Goal: Task Accomplishment & Management: Use online tool/utility

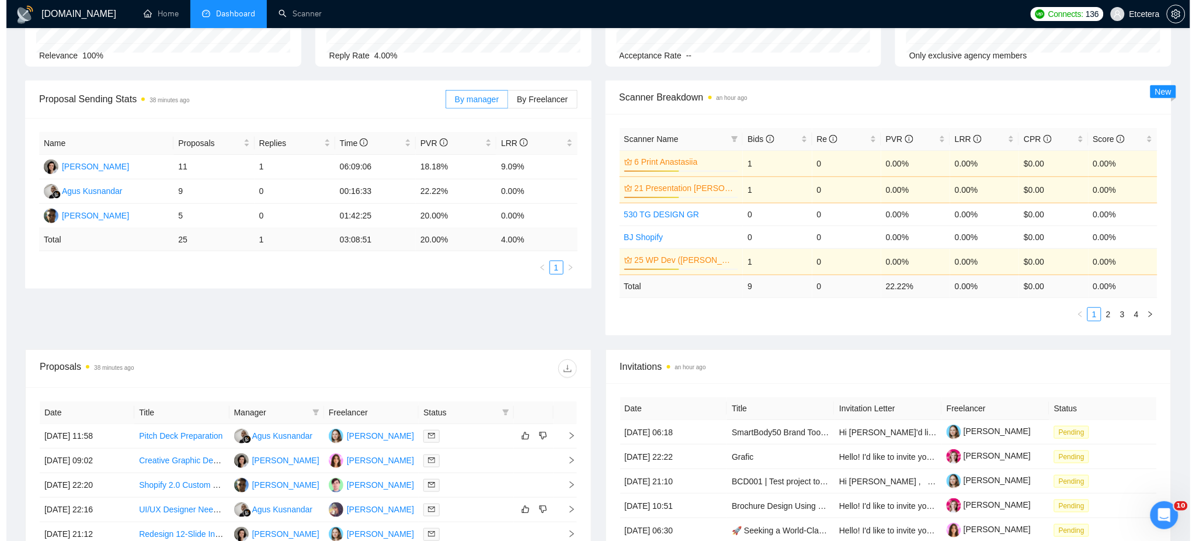
scroll to position [311, 0]
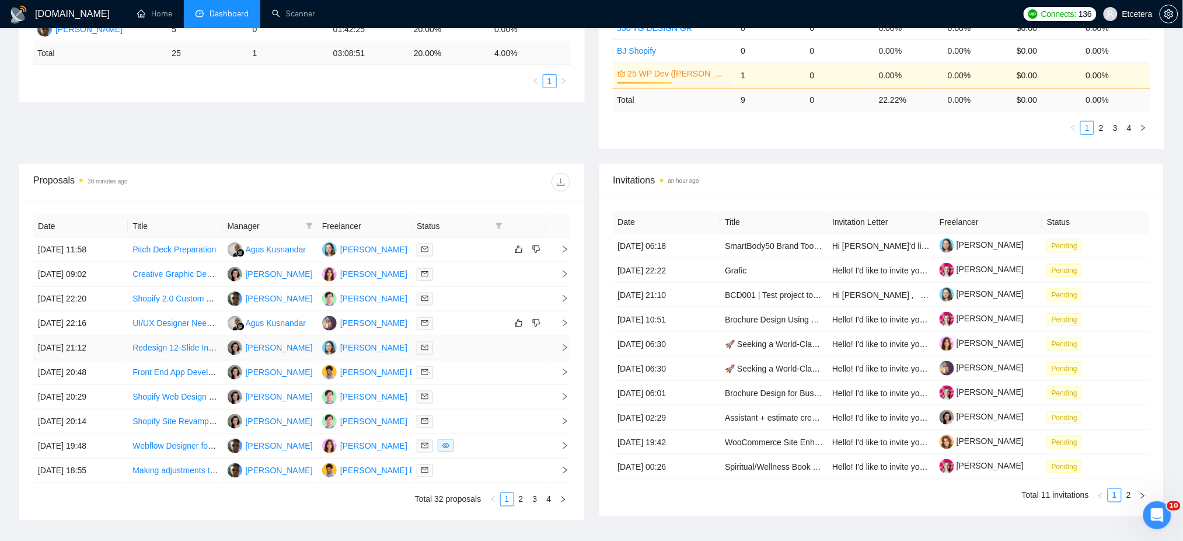
click at [456, 350] on div at bounding box center [459, 347] width 85 height 13
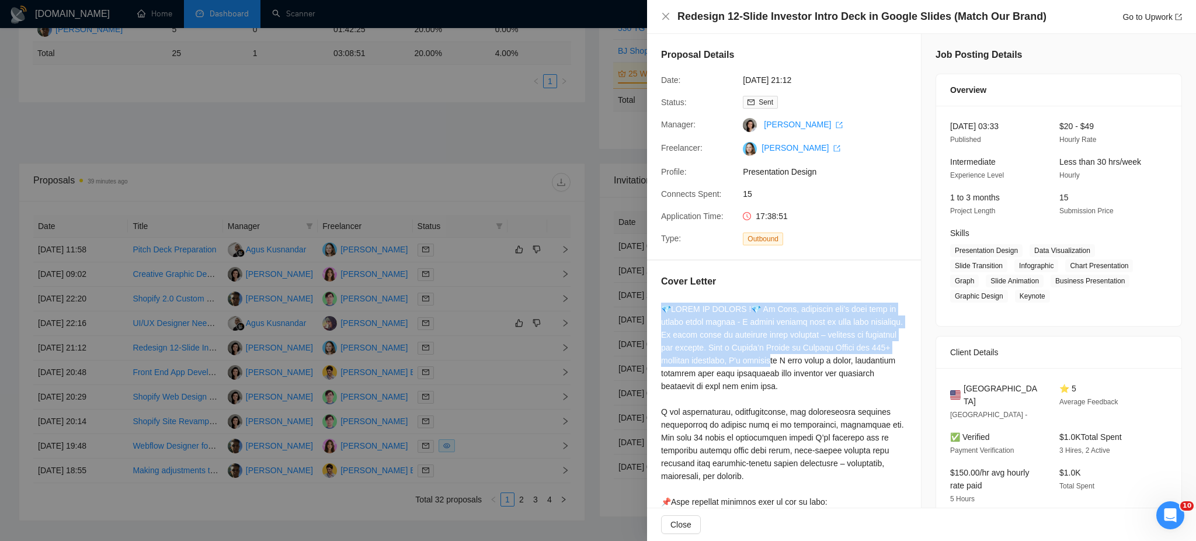
drag, startPoint x: 664, startPoint y: 309, endPoint x: 761, endPoint y: 346, distance: 103.1
copy div "💎𝗥𝗘𝗔𝗗𝗬 𝗧𝗢 𝗗𝗘𝗦𝗜𝗚𝗡 !💎 Hi Mike, i𝗻𝘃𝗲𝘀𝘁𝗼𝗿𝘀 𝗱𝗼𝗻’𝘁 𝗵𝗮𝘃𝗲 𝘁𝗶𝗺𝗲 𝘁𝗼 𝗱𝗲𝗰𝗼𝗱𝗲 𝗺𝗲𝘀𝘀𝘆 𝘀𝗹𝗶𝗱𝗲𝘀 -…"
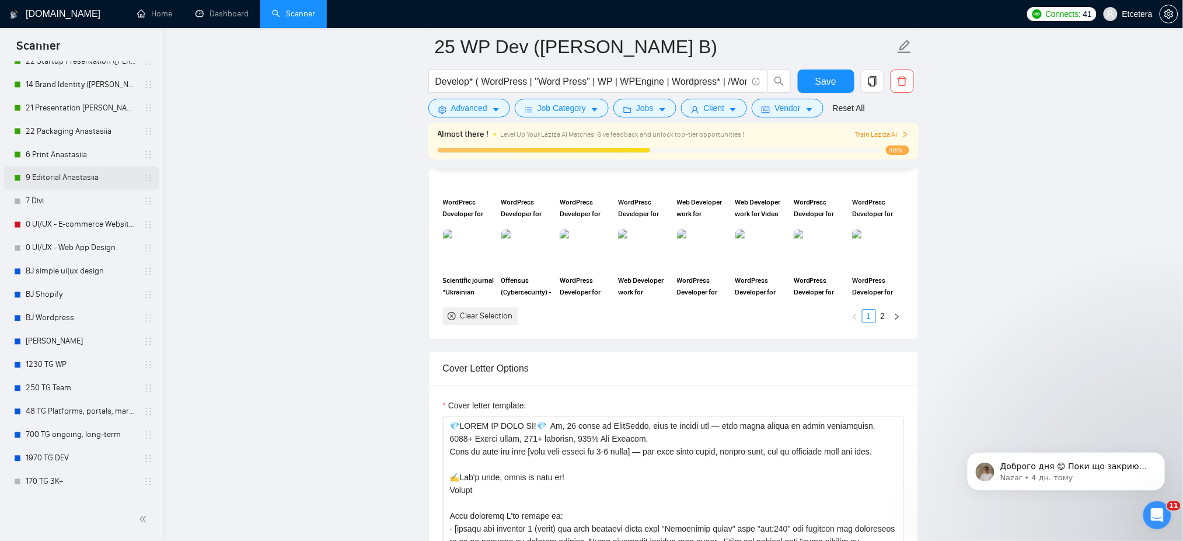
scroll to position [622, 0]
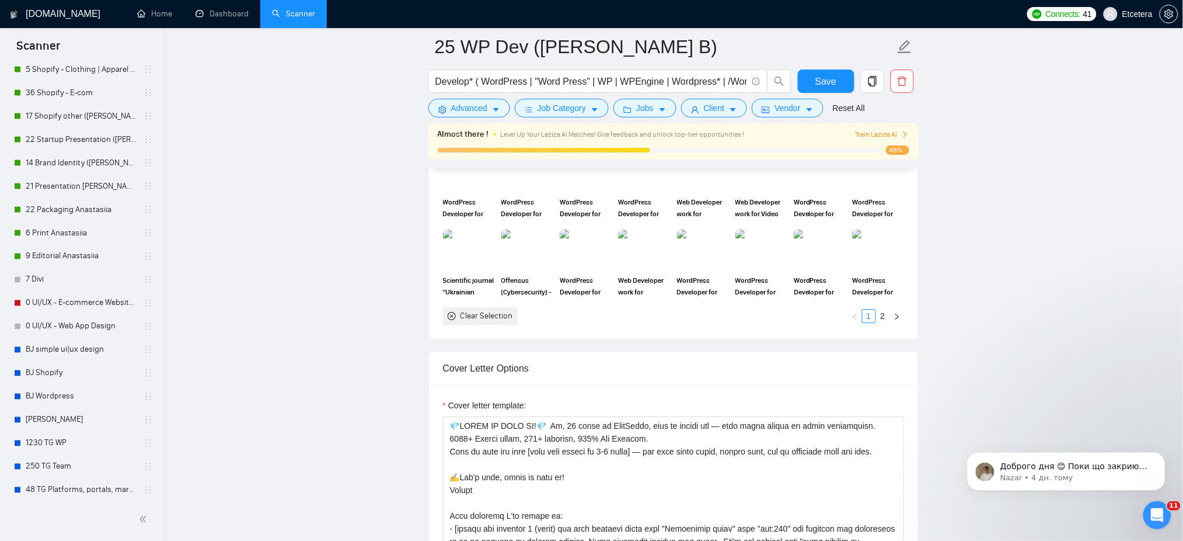
click at [81, 134] on link "22 Startup Presentation ([PERSON_NAME])" at bounding box center [81, 139] width 111 height 23
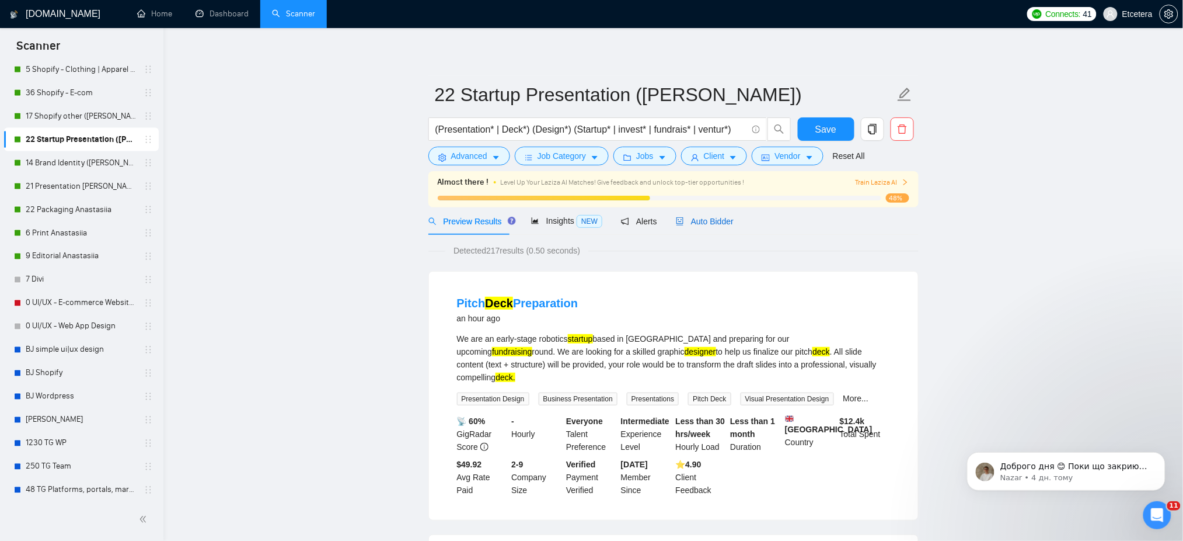
click at [695, 220] on span "Auto Bidder" at bounding box center [705, 221] width 58 height 9
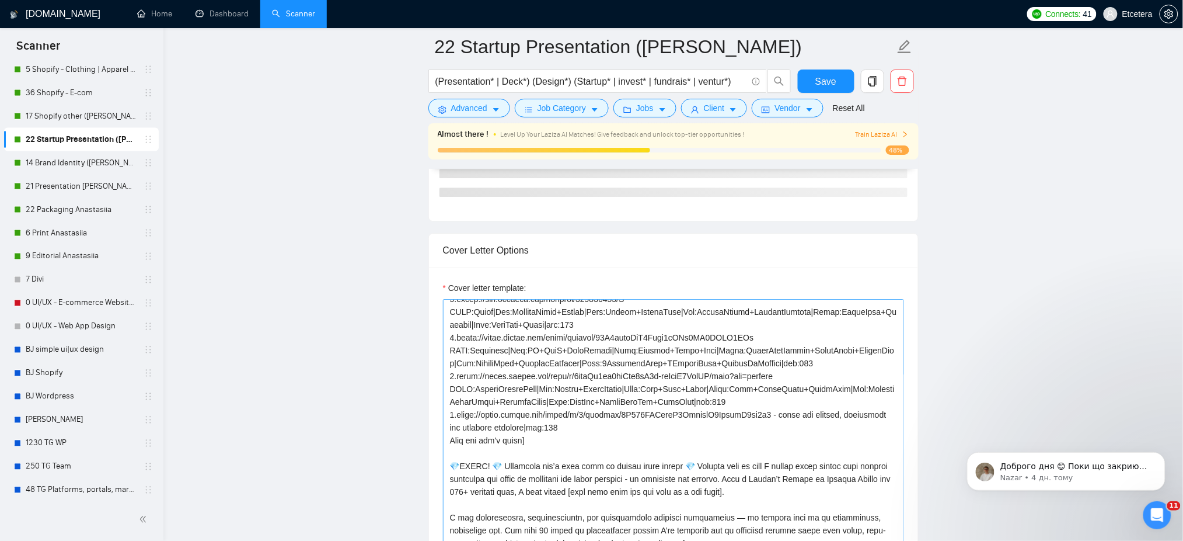
scroll to position [155, 0]
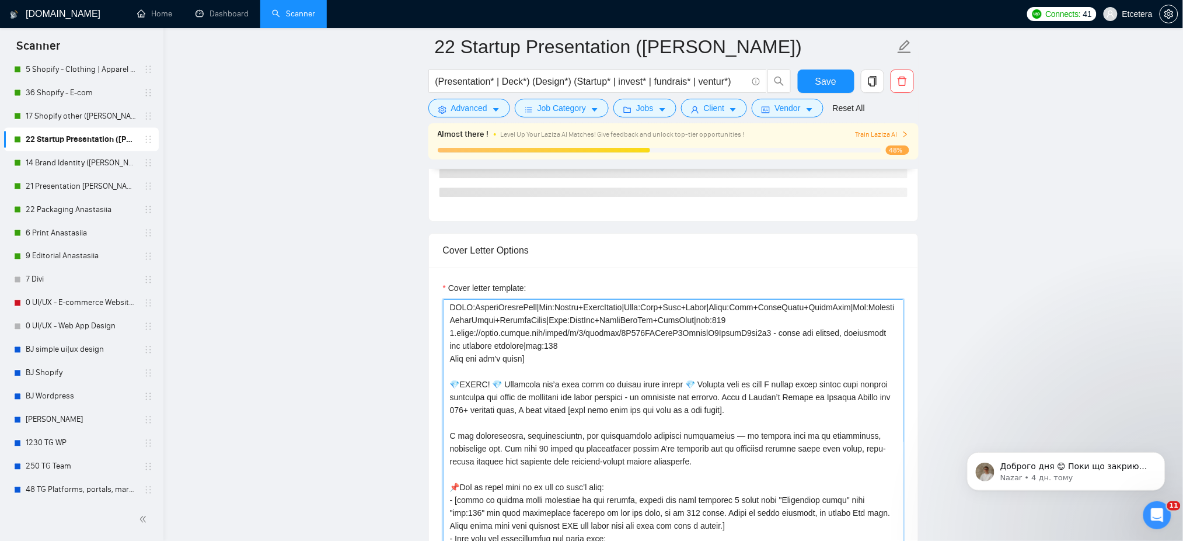
click at [525, 393] on textarea "Cover letter template:" at bounding box center [673, 430] width 461 height 263
click at [471, 389] on textarea "Cover letter template:" at bounding box center [673, 430] width 461 height 263
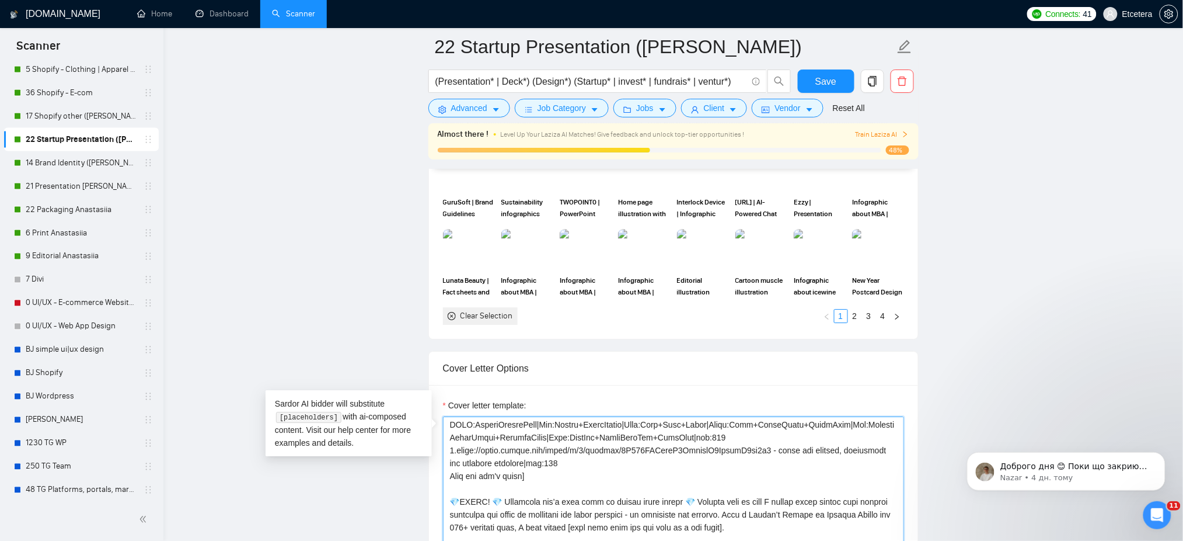
scroll to position [0, 0]
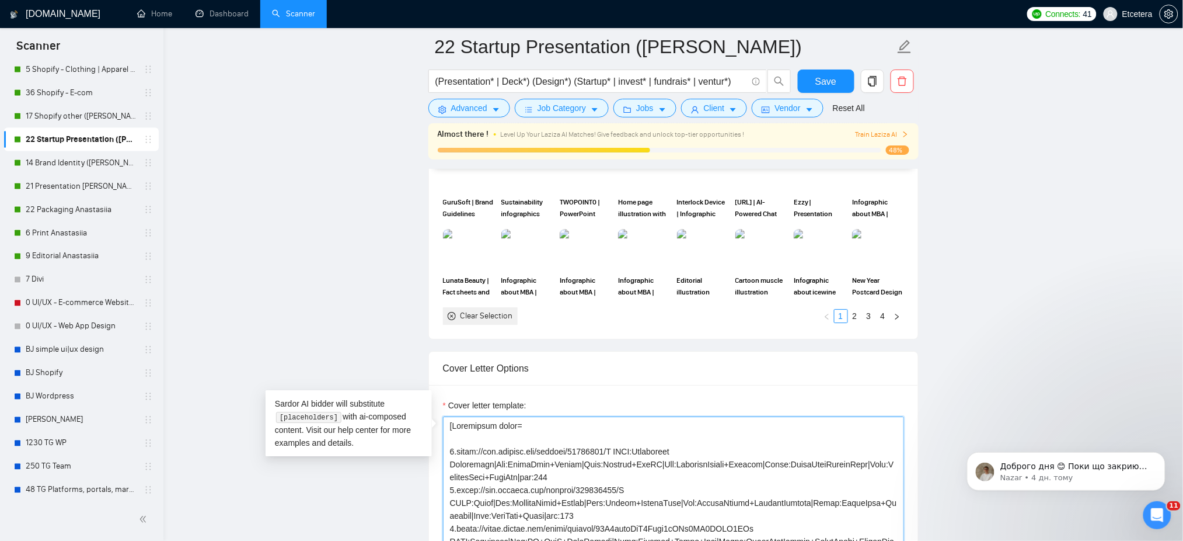
drag, startPoint x: 454, startPoint y: 383, endPoint x: 694, endPoint y: 398, distance: 239.8
click at [732, 387] on div "Cover letter template:" at bounding box center [673, 546] width 489 height 322
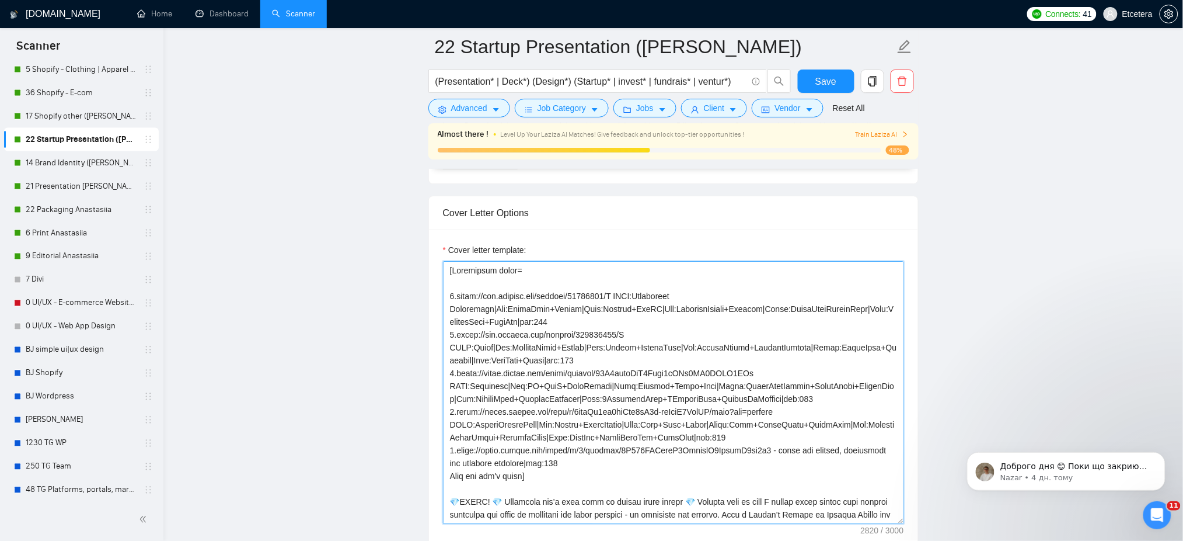
click at [604, 344] on textarea "Cover letter template:" at bounding box center [673, 392] width 461 height 263
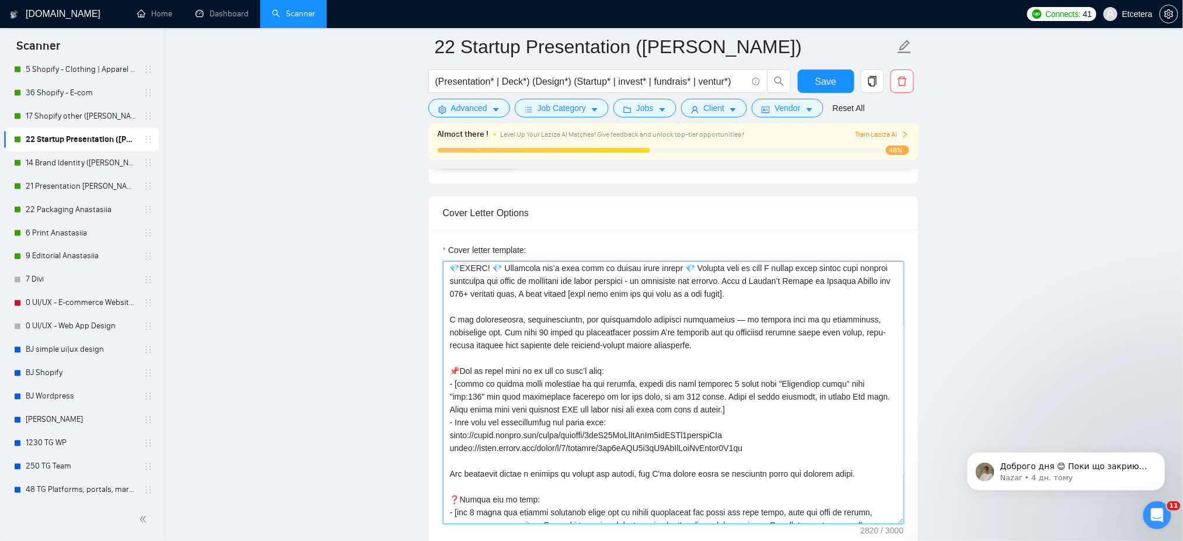
click at [552, 337] on textarea "Cover letter template:" at bounding box center [673, 392] width 461 height 263
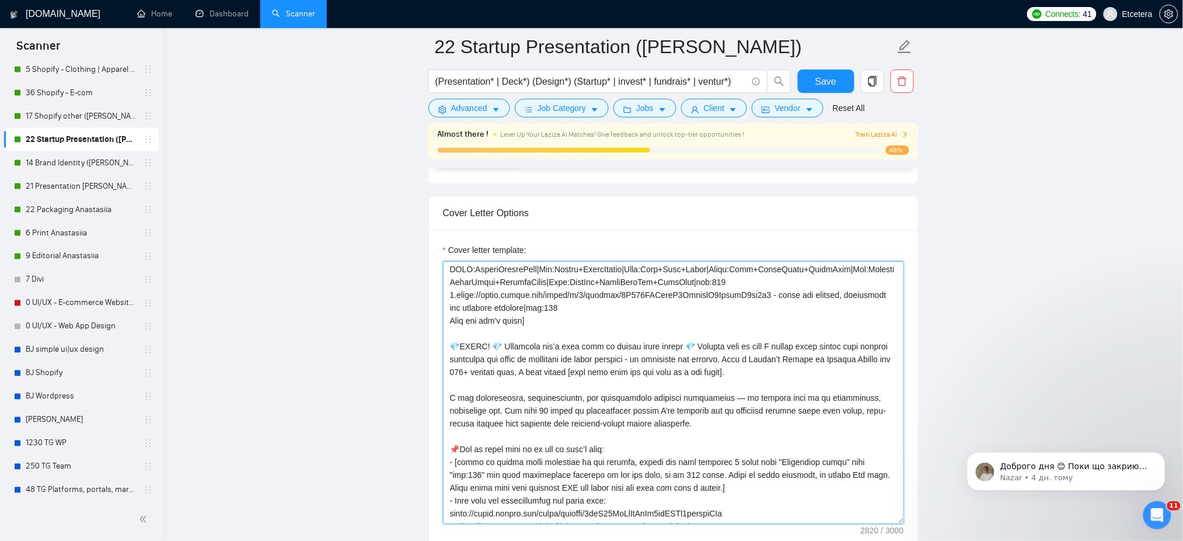
click at [484, 358] on textarea "Cover letter template:" at bounding box center [673, 392] width 461 height 263
drag, startPoint x: 450, startPoint y: 346, endPoint x: 769, endPoint y: 360, distance: 320.2
click at [769, 360] on textarea "Cover letter template:" at bounding box center [673, 392] width 461 height 263
paste textarea "[PERSON_NAME] 𝗧𝗢 𝗗𝗘𝗦𝗜𝗚𝗡 !💎 Hi [PERSON_NAME], i𝗻𝘃𝗲𝘀𝘁𝗼𝗿𝘀 𝗱𝗼𝗻’𝘁 𝗵𝗮𝘃𝗲 𝘁𝗶𝗺𝗲 𝘁𝗼 𝗱𝗲𝗰𝗼𝗱…"
click at [633, 354] on textarea "Cover letter template:" at bounding box center [673, 392] width 461 height 263
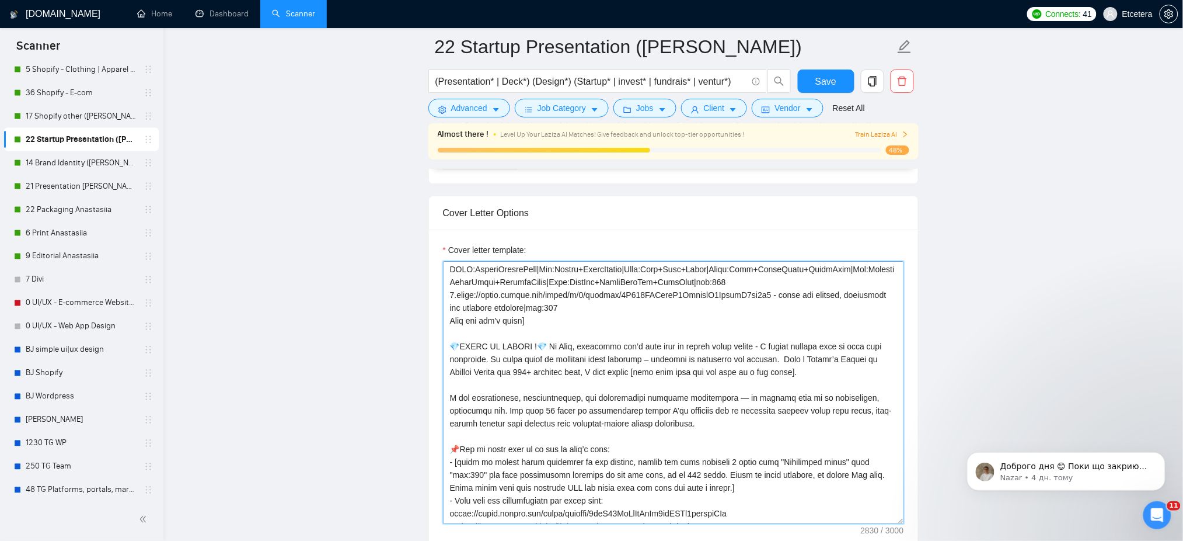
click at [574, 348] on textarea "Cover letter template:" at bounding box center [673, 392] width 461 height 263
click at [506, 358] on textarea "Cover letter template:" at bounding box center [673, 392] width 461 height 263
type textarea "[Successful cases= 1.[URL][DOMAIN_NAME] CLNT:Management Consulting|Nch:PrjctMgm…"
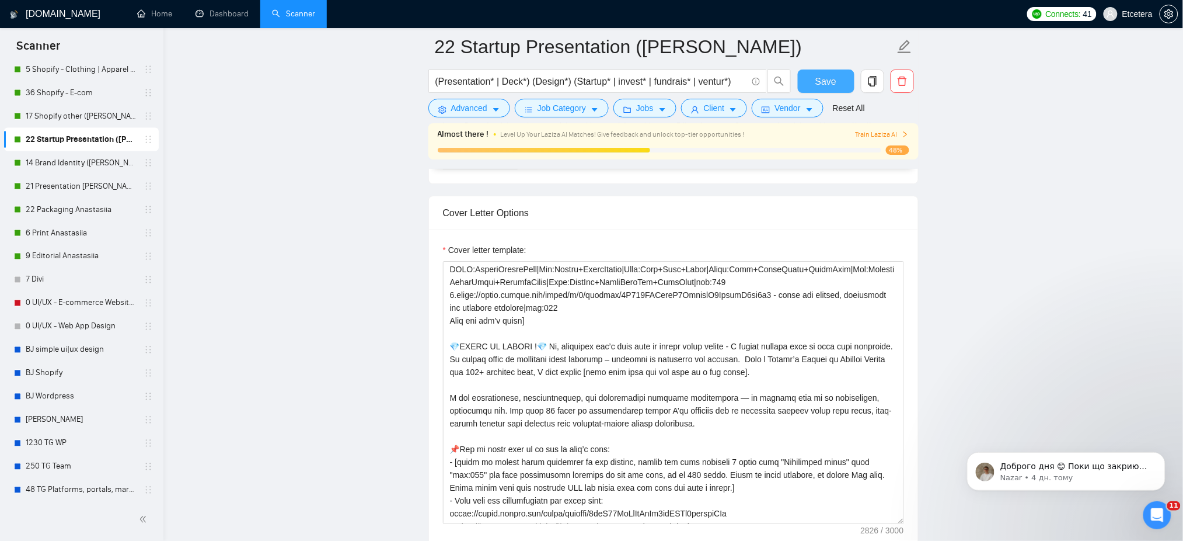
click at [814, 79] on button "Save" at bounding box center [826, 80] width 57 height 23
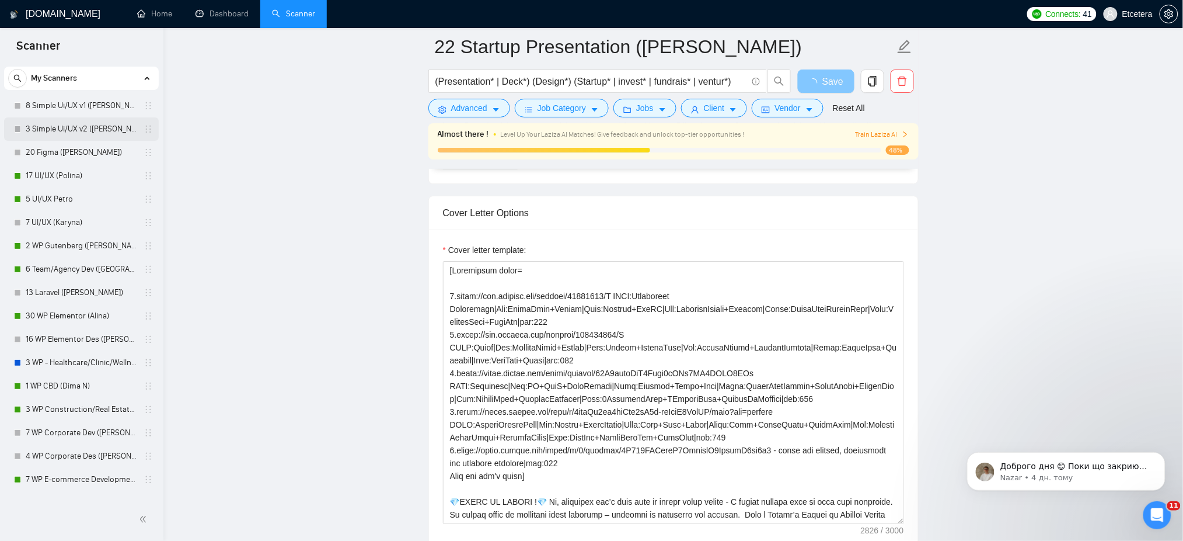
scroll to position [0, 0]
